Goal: Task Accomplishment & Management: Check status

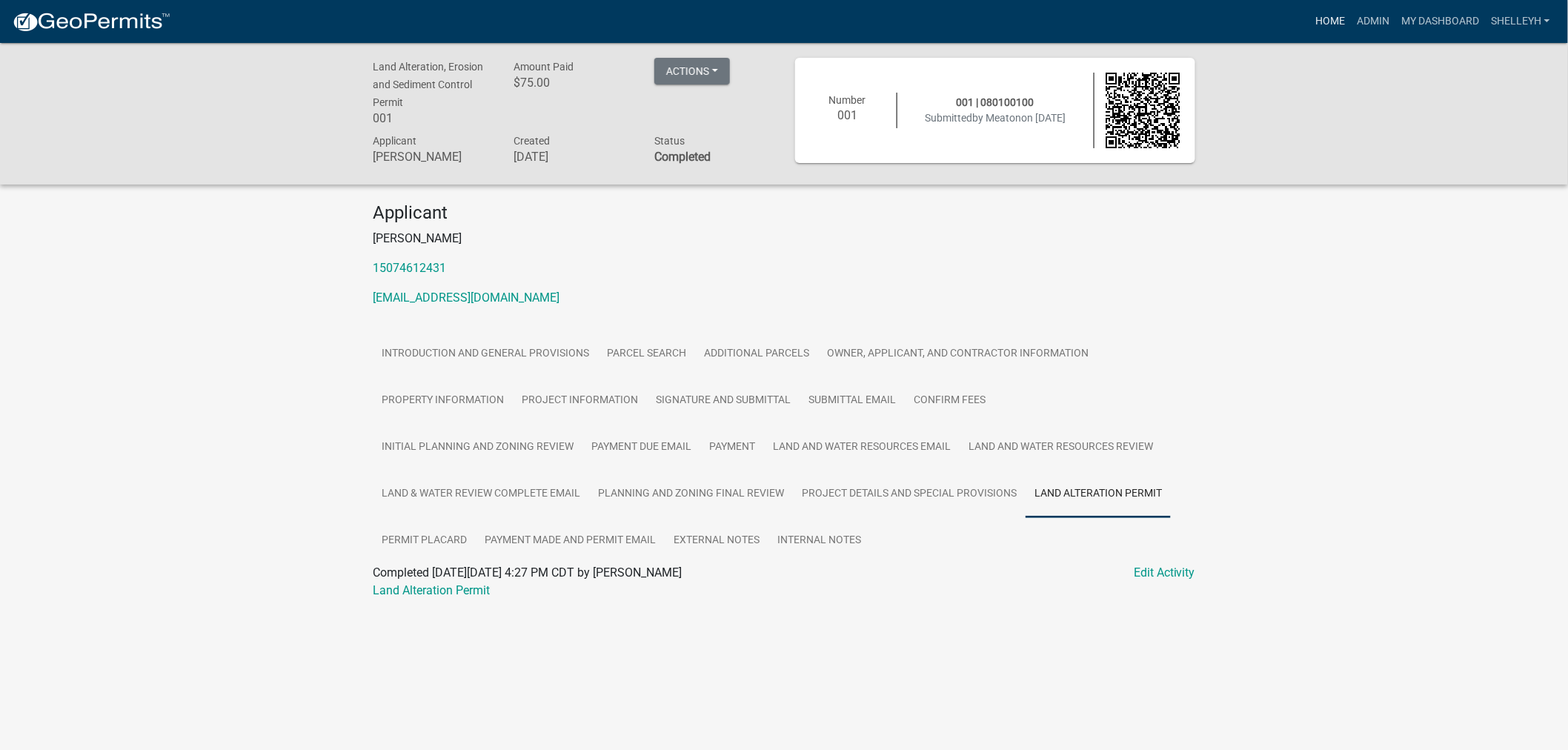
click at [1324, 17] on link "Home" at bounding box center [1330, 22] width 41 height 28
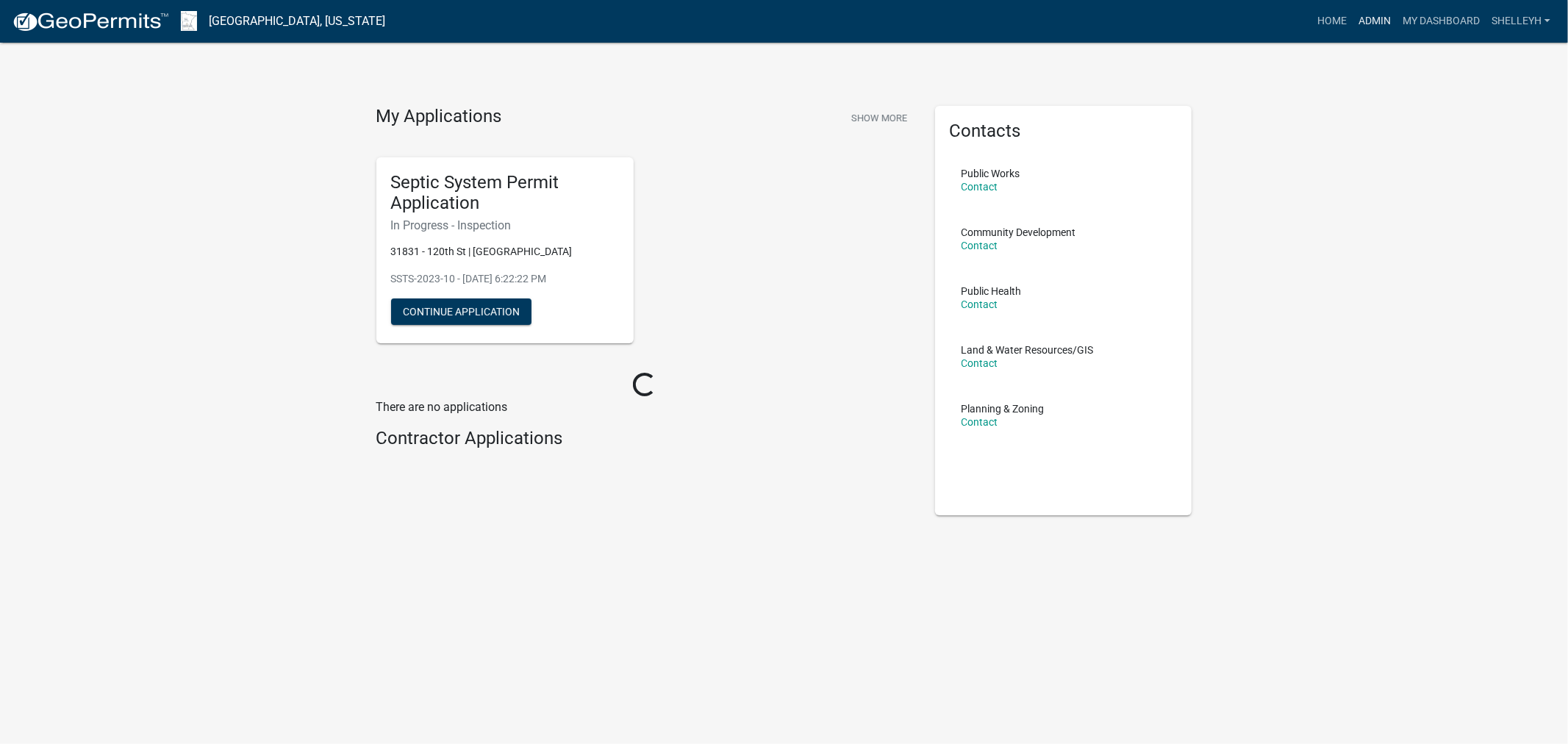
click at [1369, 19] on link "Admin" at bounding box center [1373, 21] width 44 height 28
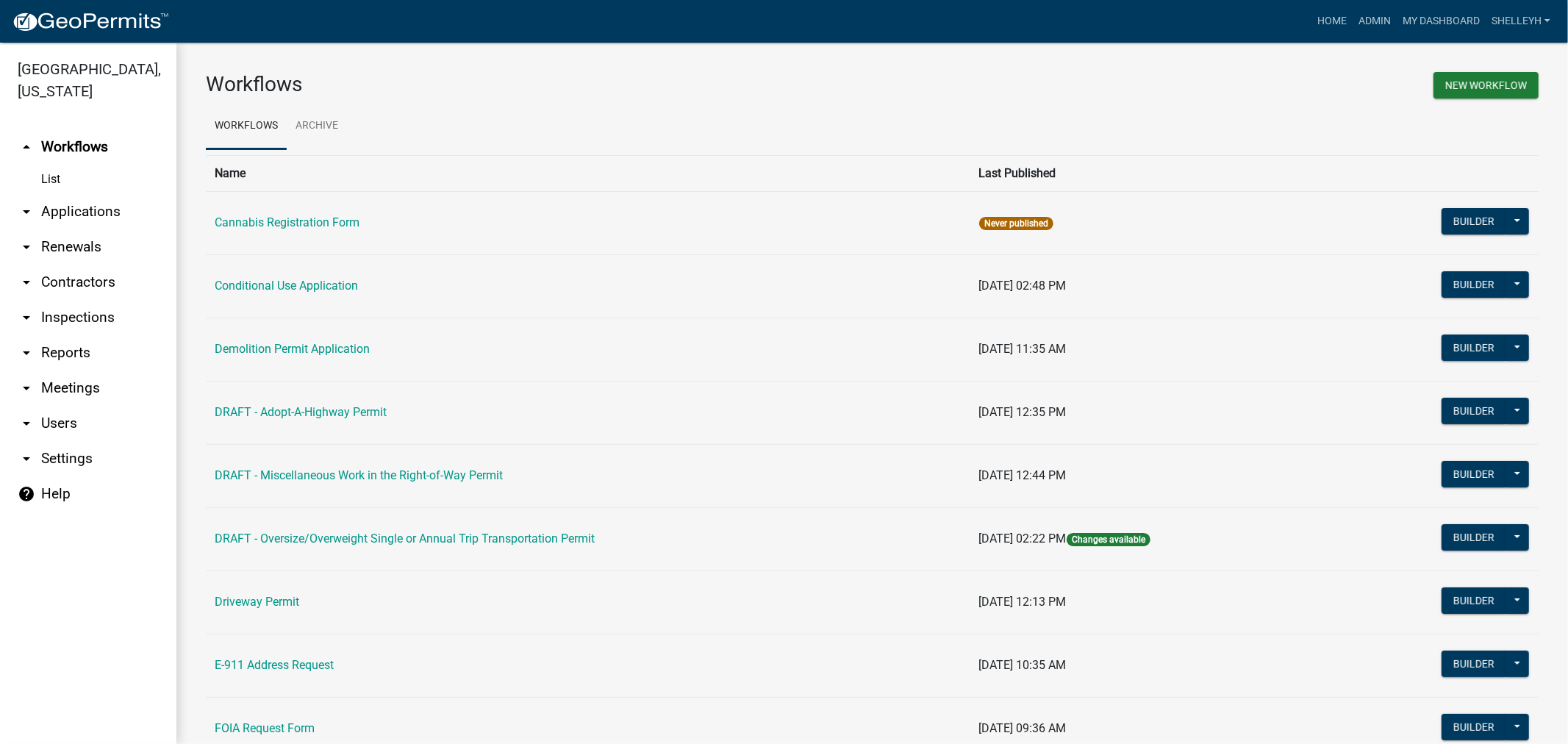
click at [96, 206] on link "arrow_drop_down Applications" at bounding box center [88, 211] width 176 height 35
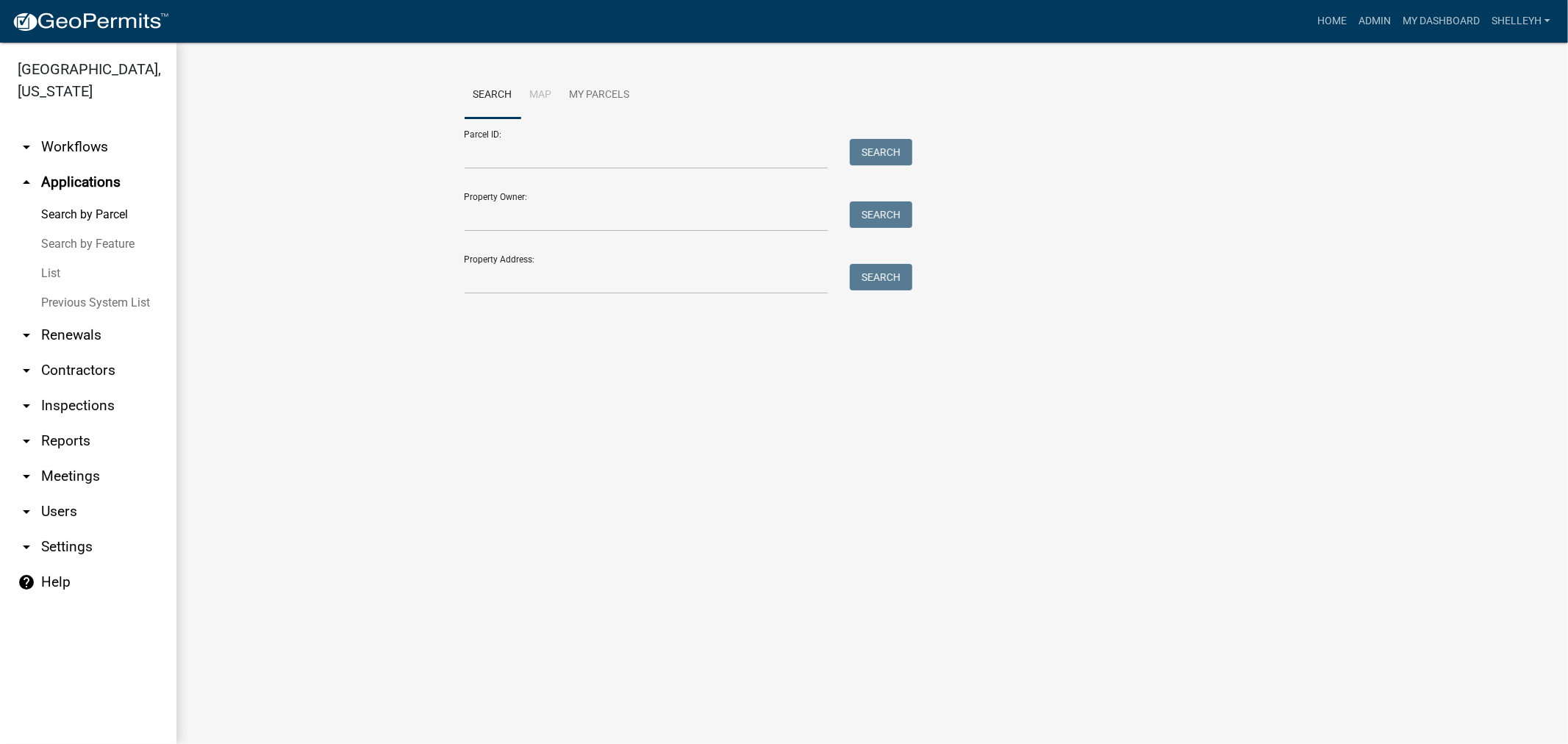
click at [47, 272] on link "List" at bounding box center [88, 273] width 176 height 29
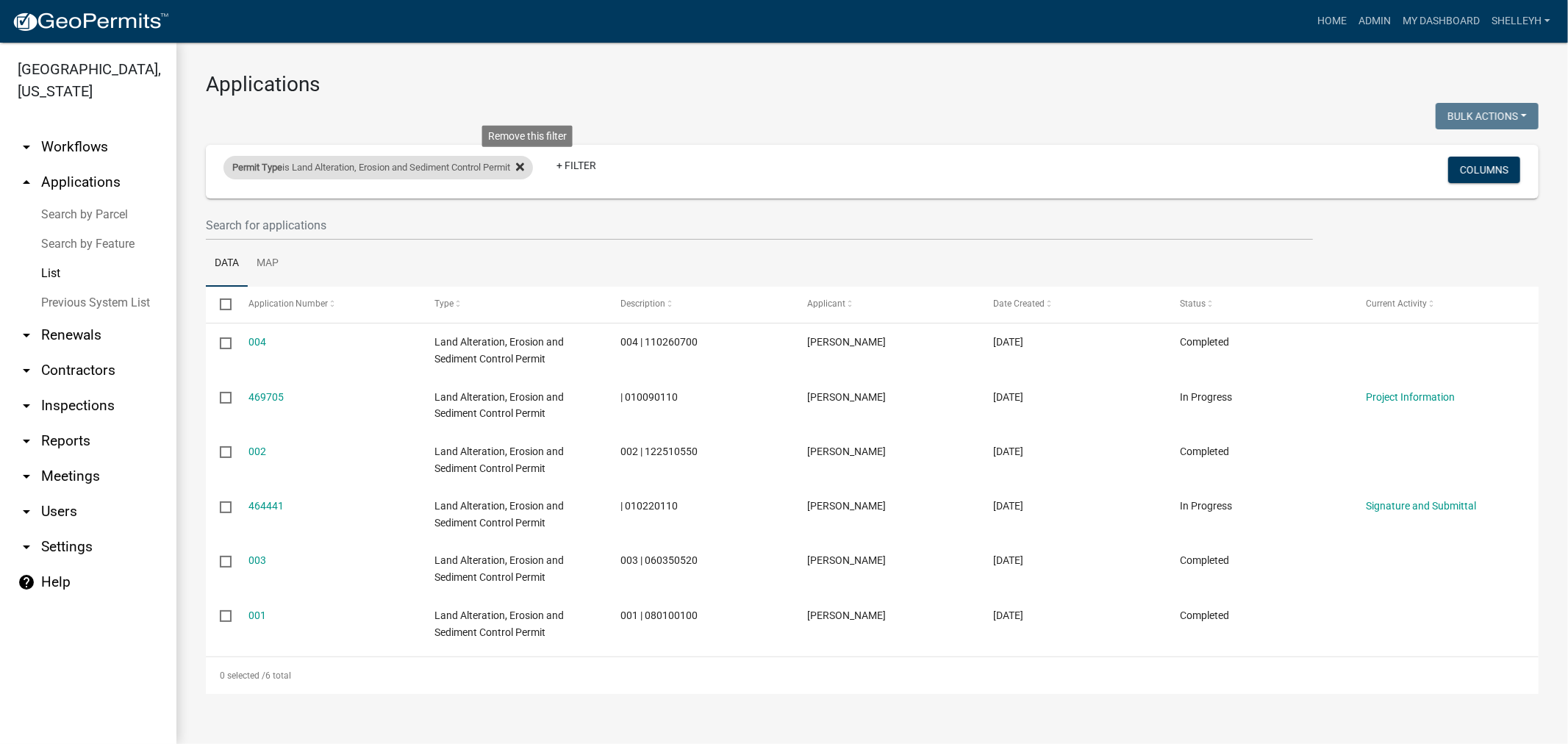
click at [524, 164] on fa-icon at bounding box center [517, 167] width 14 height 23
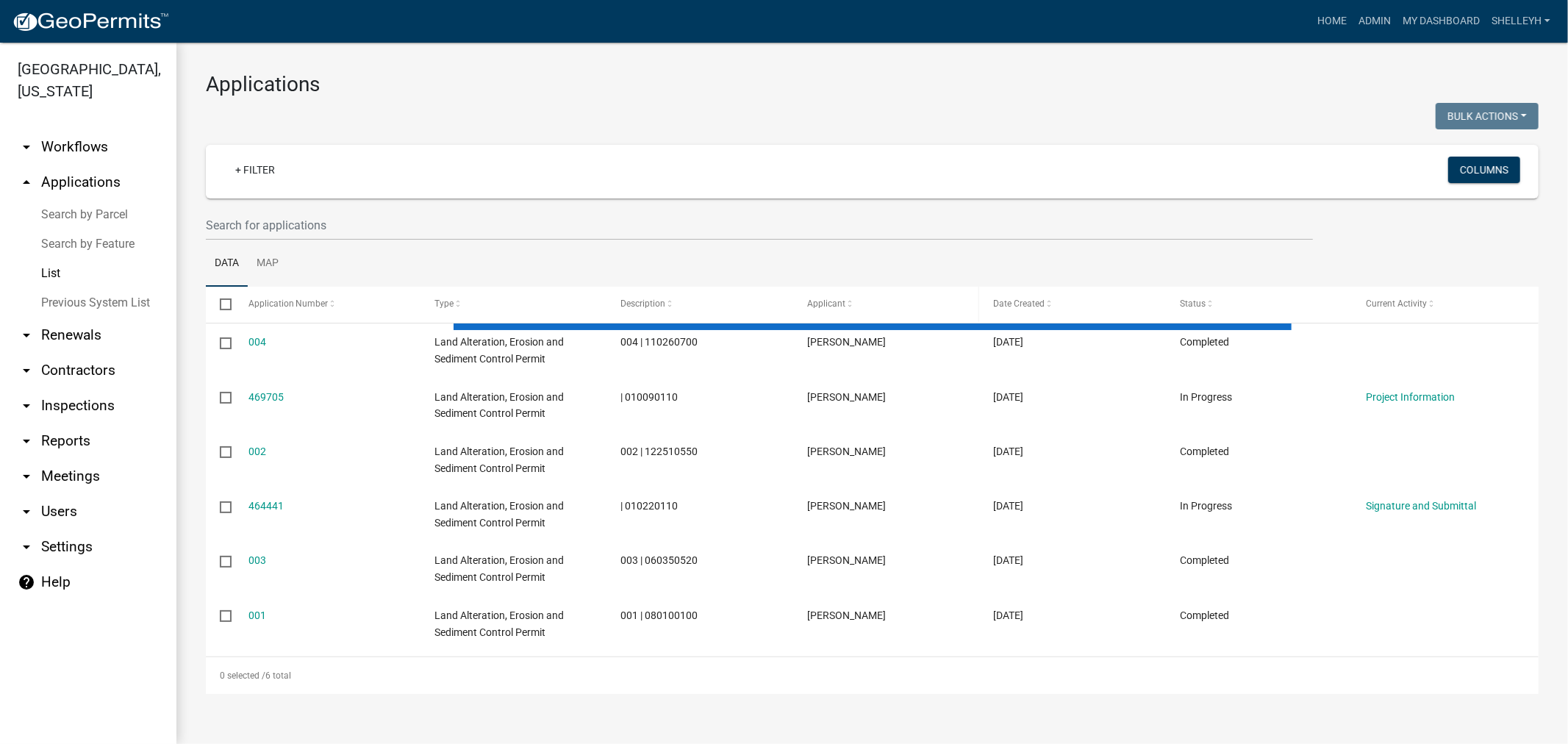
select select "1: 25"
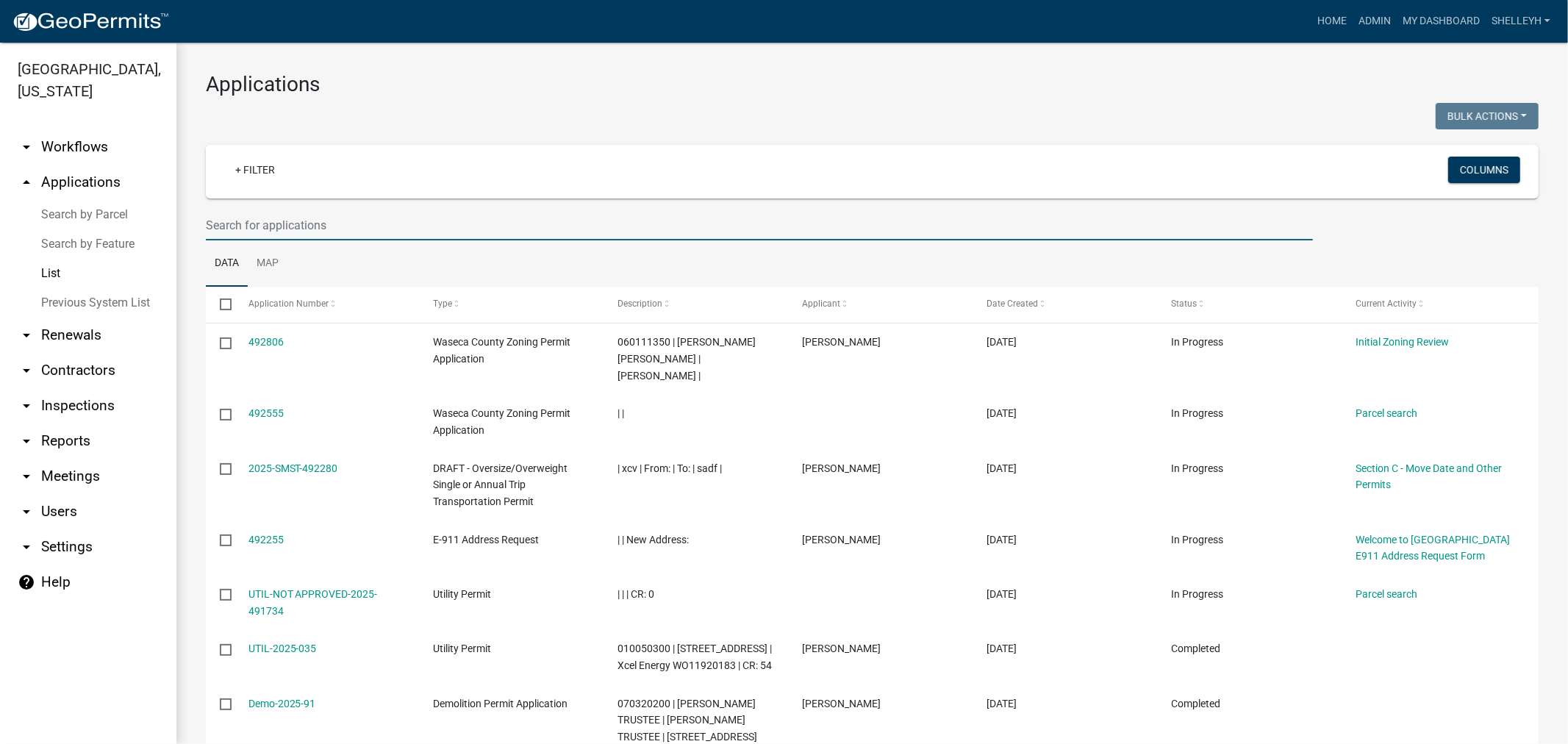
click at [289, 224] on input "text" at bounding box center [760, 225] width 1107 height 30
type input "[PERSON_NAME]"
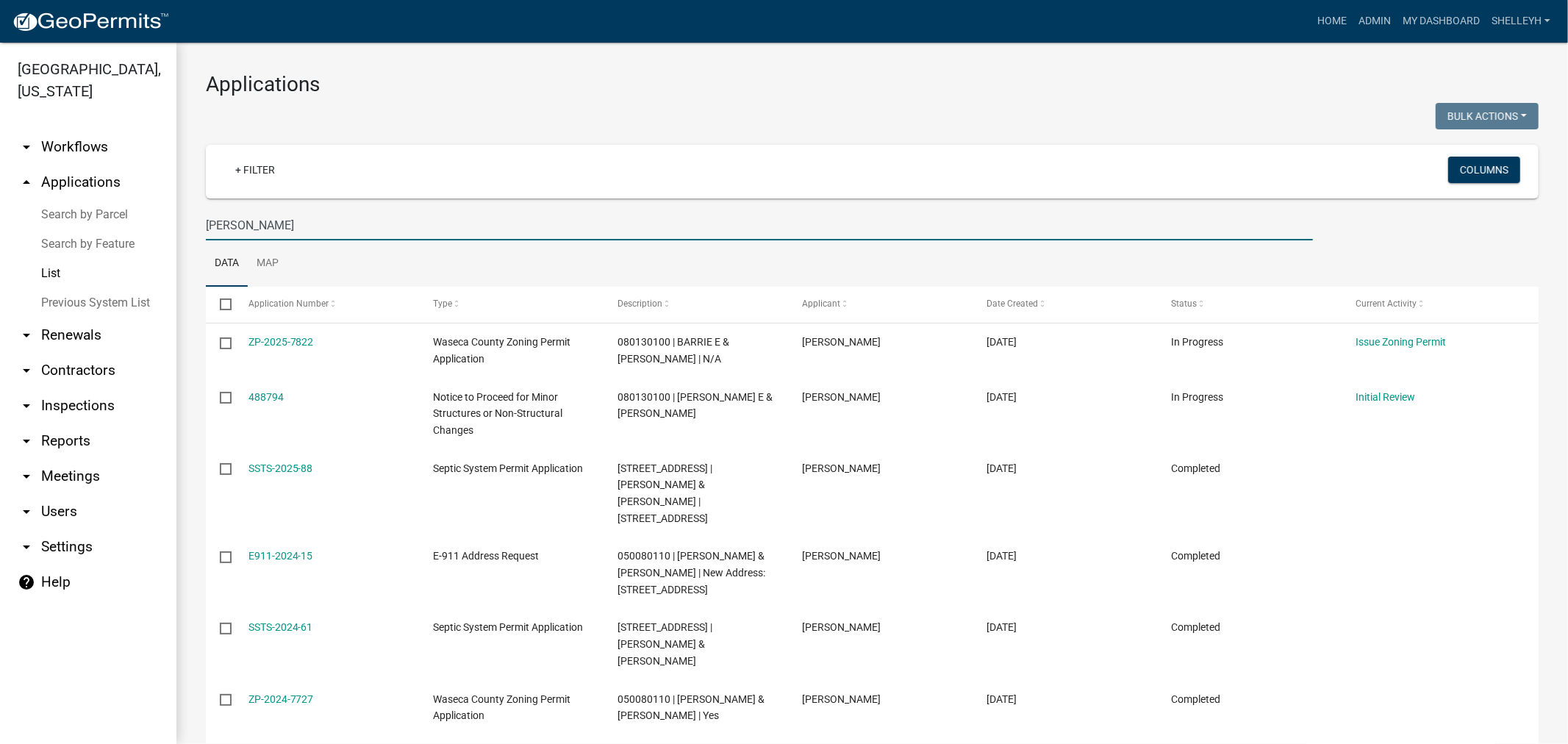
drag, startPoint x: 259, startPoint y: 224, endPoint x: 167, endPoint y: 218, distance: 92.2
click at [167, 218] on div "[GEOGRAPHIC_DATA], [US_STATE] arrow_drop_down Workflows List arrow_drop_up Appl…" at bounding box center [784, 393] width 1568 height 701
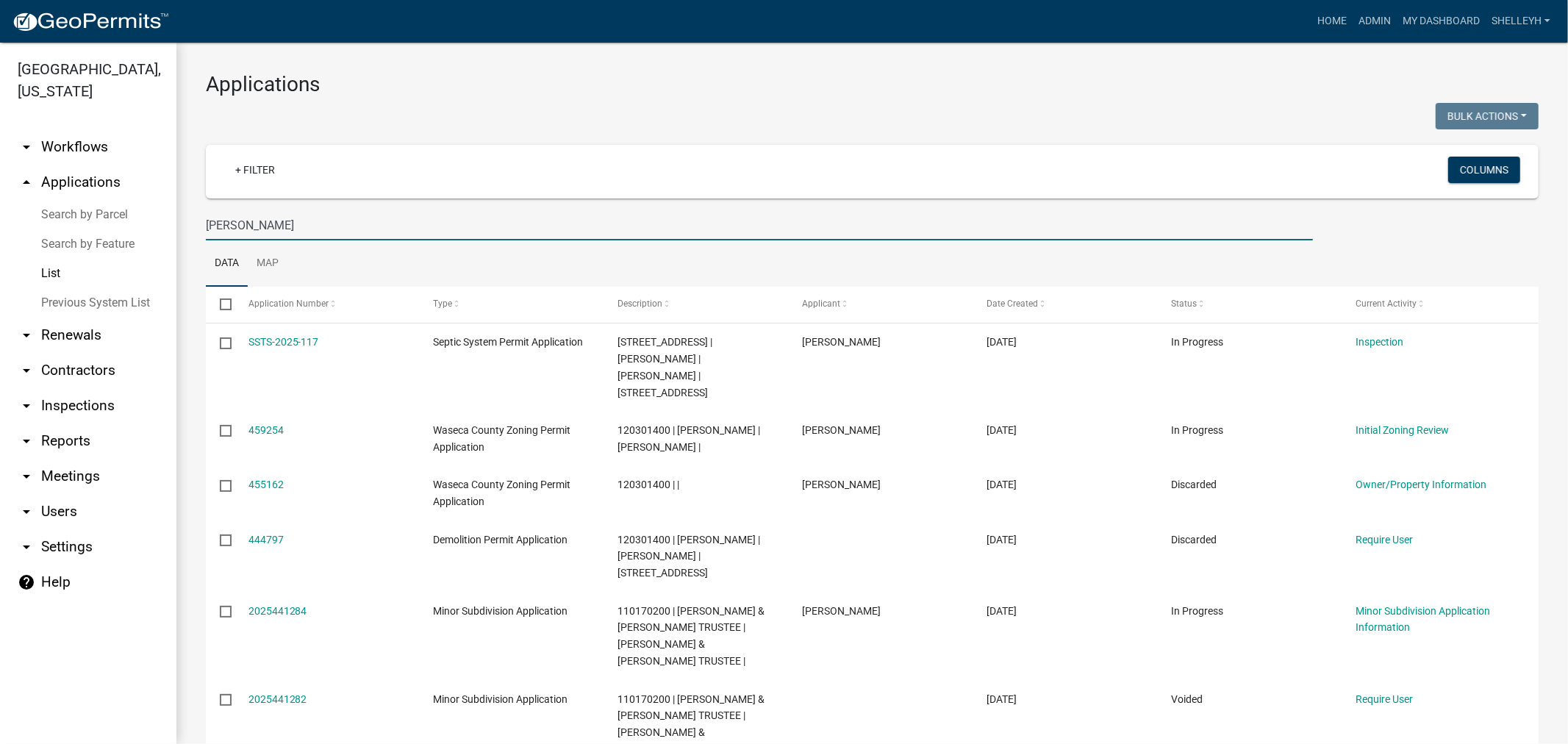
type input "[PERSON_NAME]"
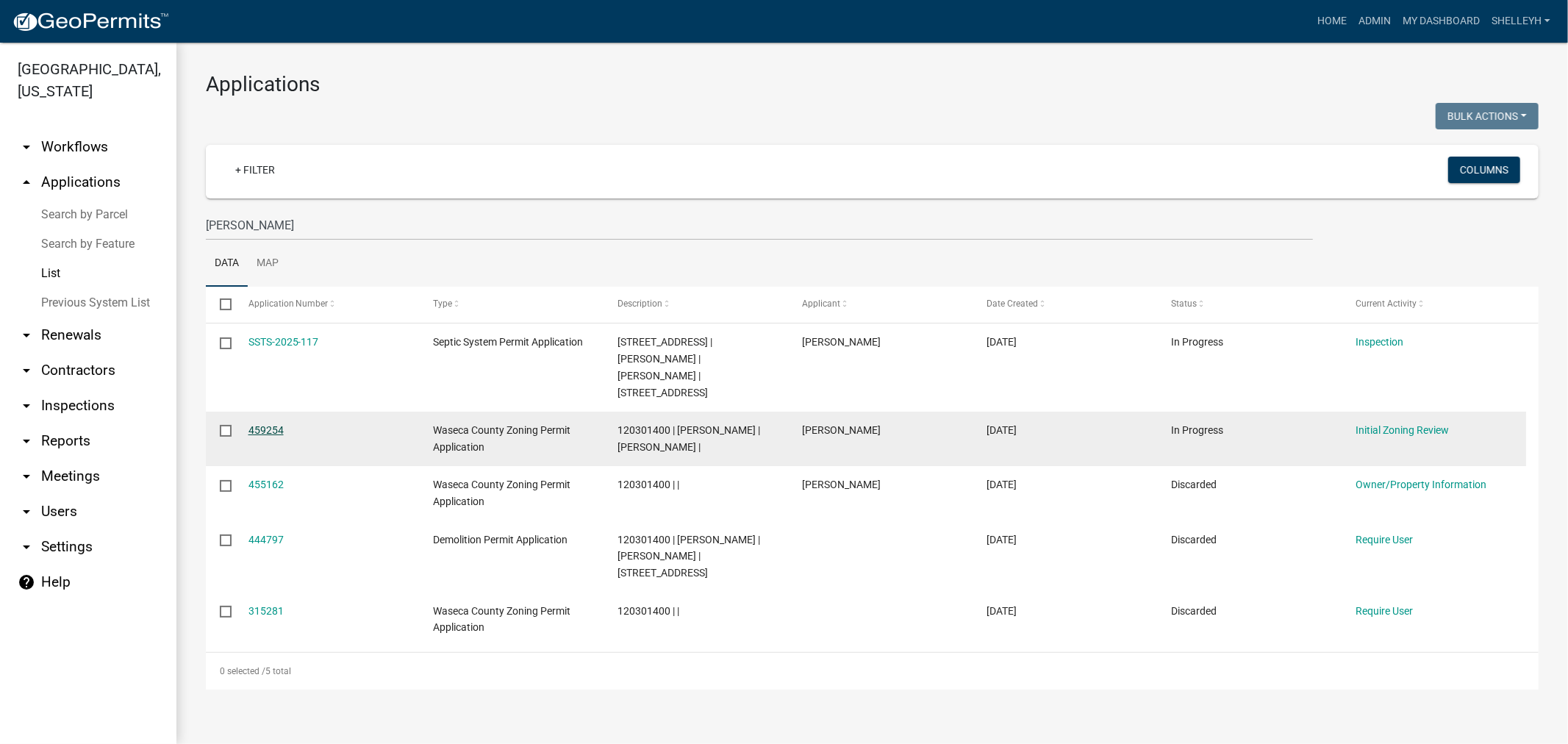
click at [262, 424] on link "459254" at bounding box center [266, 430] width 35 height 12
